Goal: Go to known website: Access a specific website the user already knows

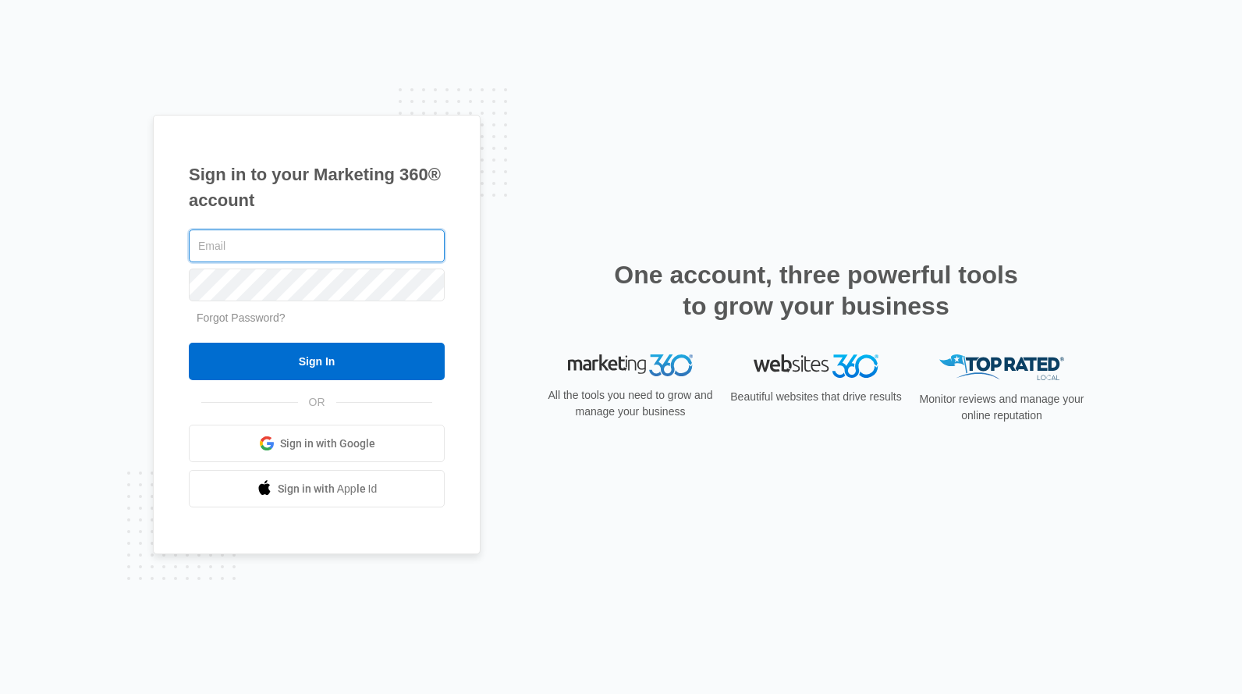
click at [346, 236] on input "text" at bounding box center [317, 245] width 256 height 33
type input "[PERSON_NAME][EMAIL_ADDRESS][PERSON_NAME][DOMAIN_NAME]"
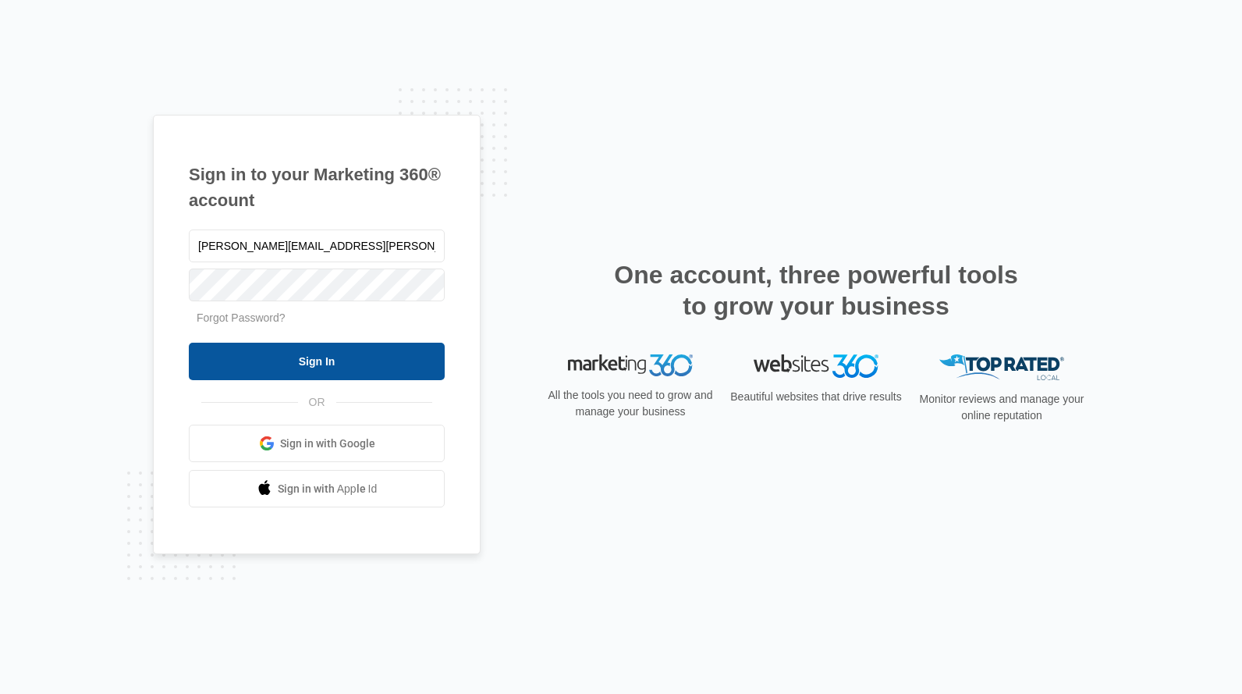
click at [308, 362] on input "Sign In" at bounding box center [317, 361] width 256 height 37
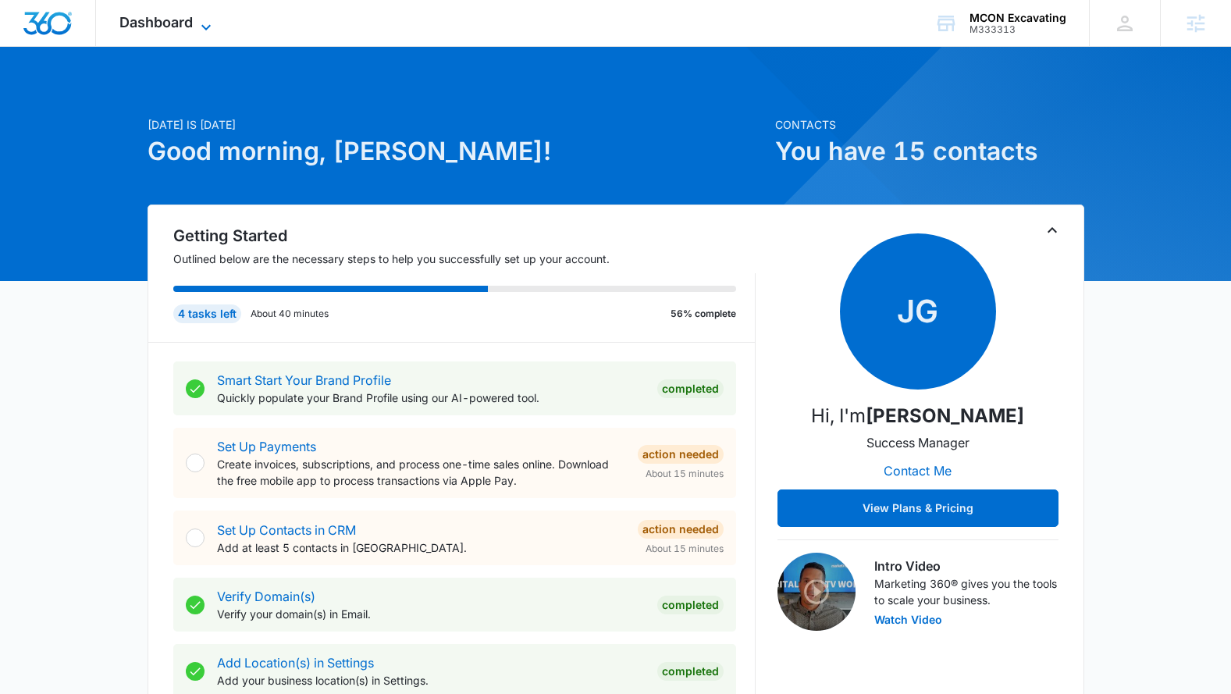
click at [198, 30] on icon at bounding box center [206, 27] width 19 height 19
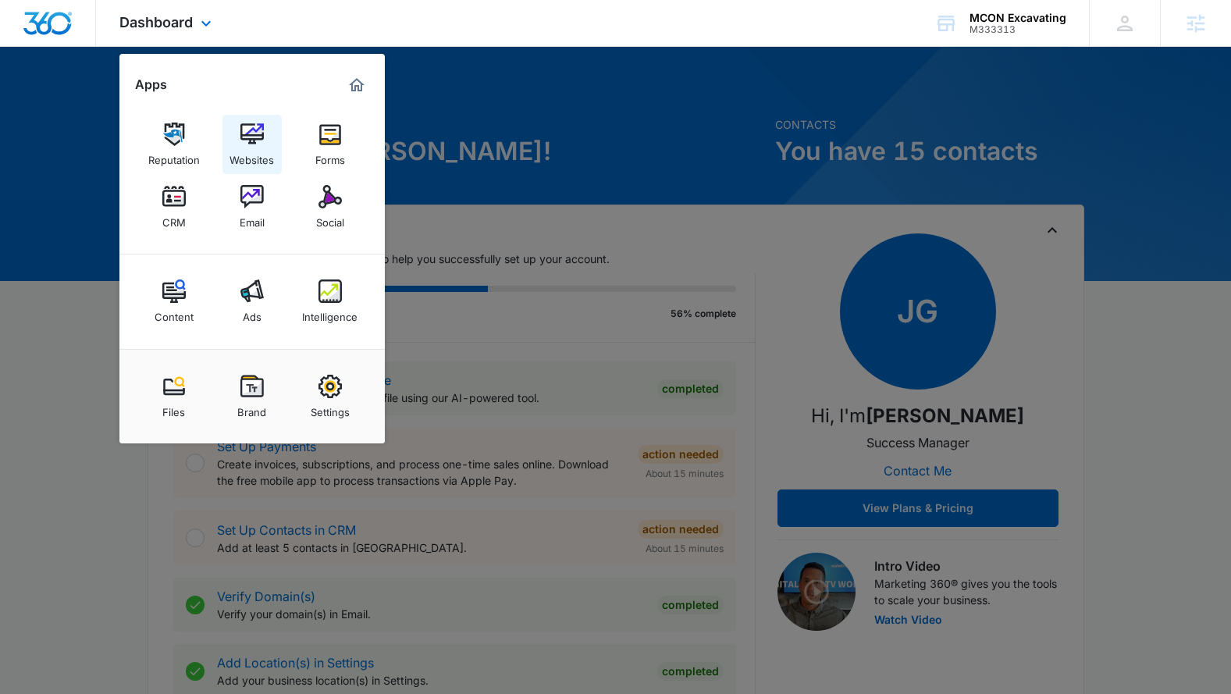
click at [251, 134] on img at bounding box center [251, 134] width 23 height 23
